Goal: Task Accomplishment & Management: Manage account settings

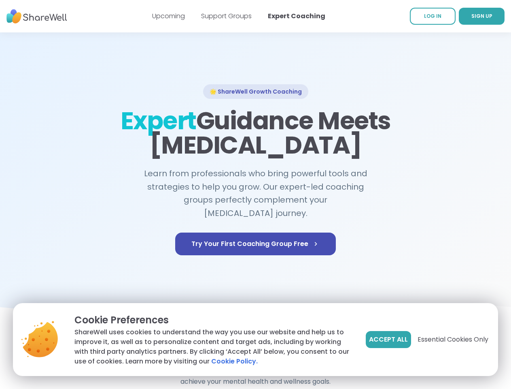
click at [388, 339] on span "Accept All" at bounding box center [388, 339] width 39 height 10
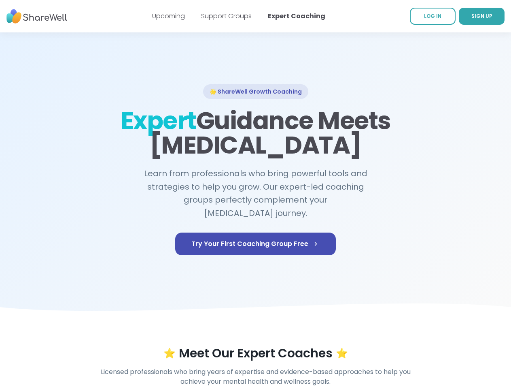
click at [453, 346] on div "⭐ Meet Our Expert Coaches ⭐" at bounding box center [255, 353] width 465 height 15
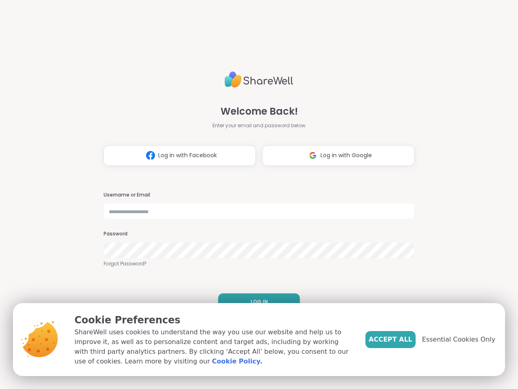
click at [255, 194] on h3 "Username or Email" at bounding box center [259, 194] width 311 height 7
click at [176, 155] on span "Log in with Facebook" at bounding box center [187, 155] width 59 height 9
click at [335, 155] on span "Log in with Google" at bounding box center [346, 155] width 51 height 9
click at [256, 302] on span "LOG IN" at bounding box center [259, 301] width 17 height 7
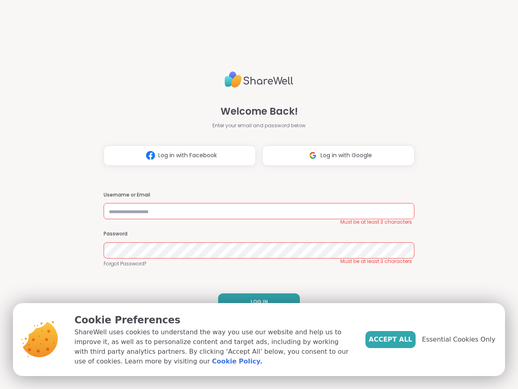
click at [404, 339] on span "Accept All" at bounding box center [391, 339] width 44 height 10
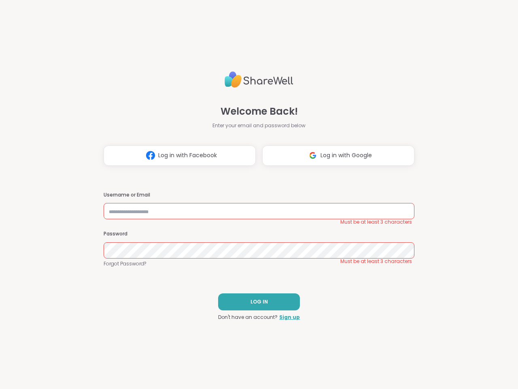
click at [463, 339] on div "Welcome Back! Enter your email and password below Log in with Facebook Log in w…" at bounding box center [259, 194] width 518 height 389
